Goal: Find specific page/section: Find specific page/section

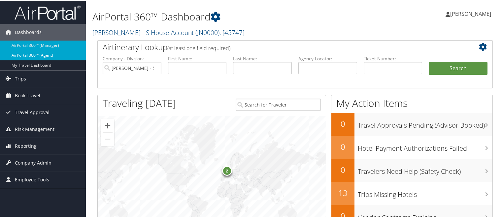
click at [47, 53] on link "AirPortal 360™ (Agent)" at bounding box center [43, 55] width 86 height 10
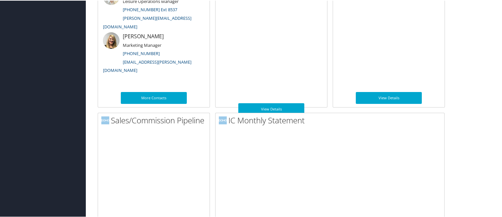
scroll to position [404, 0]
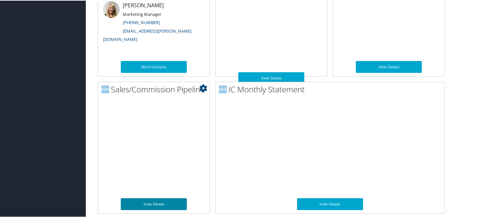
click at [164, 200] on link "View Details" at bounding box center [154, 204] width 66 height 12
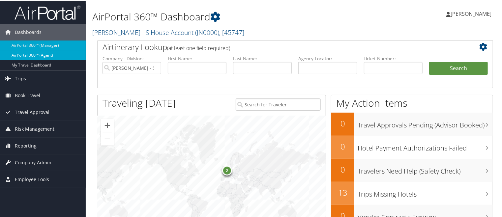
click at [40, 53] on link "AirPortal 360™ (Agent)" at bounding box center [43, 55] width 86 height 10
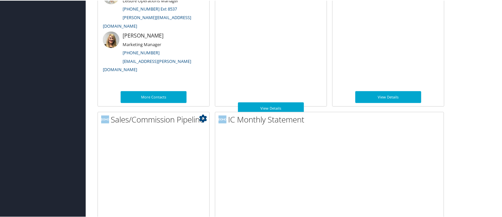
scroll to position [404, 0]
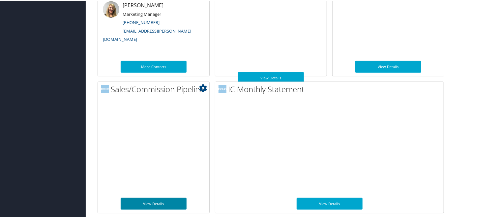
click at [147, 200] on link "View Details" at bounding box center [154, 204] width 66 height 12
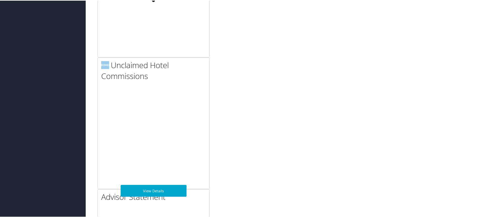
scroll to position [404, 0]
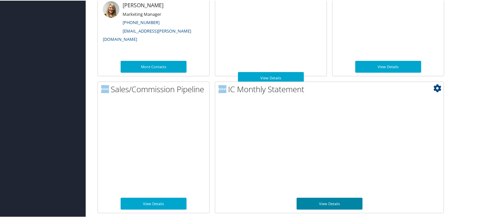
click at [329, 203] on link "View Details" at bounding box center [330, 204] width 66 height 12
